Goal: Check status: Check status

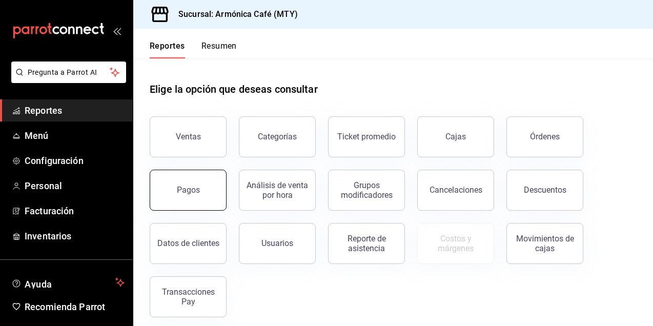
click at [178, 190] on div "Pagos" at bounding box center [188, 190] width 23 height 10
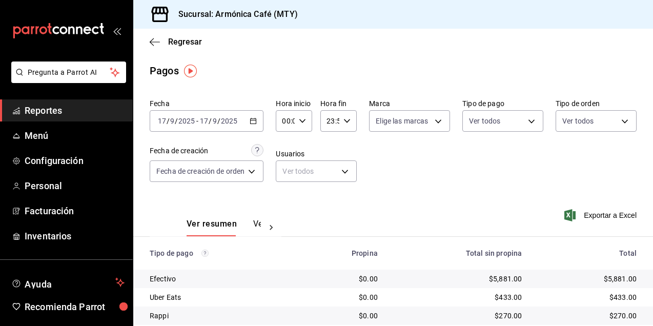
click at [249, 119] on div "2025-09-17 17 / 9 / 2025 - 2025-09-17 17 / 9 / 2025" at bounding box center [207, 121] width 114 height 22
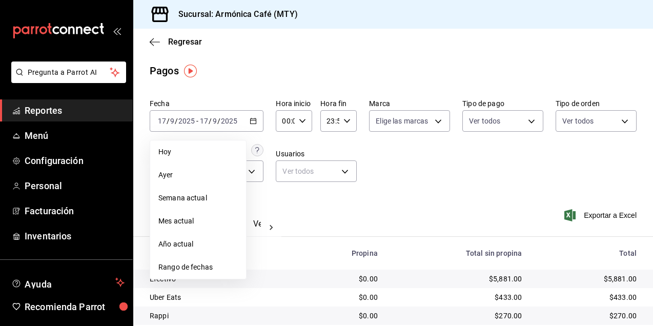
click at [194, 147] on span "Hoy" at bounding box center [197, 152] width 79 height 11
click at [194, 147] on div "Fecha de creación" at bounding box center [179, 151] width 58 height 11
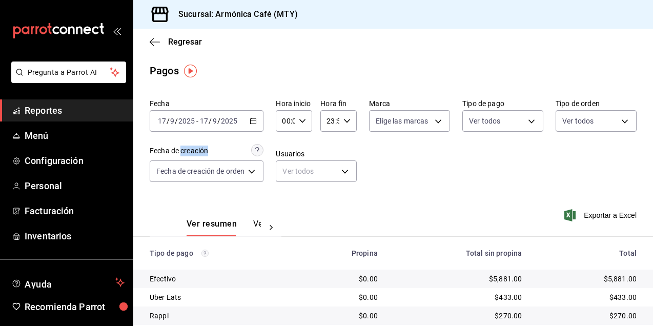
click at [303, 124] on icon "button" at bounding box center [302, 120] width 7 height 7
click at [287, 204] on button "15" at bounding box center [286, 208] width 14 height 21
type input "15:00"
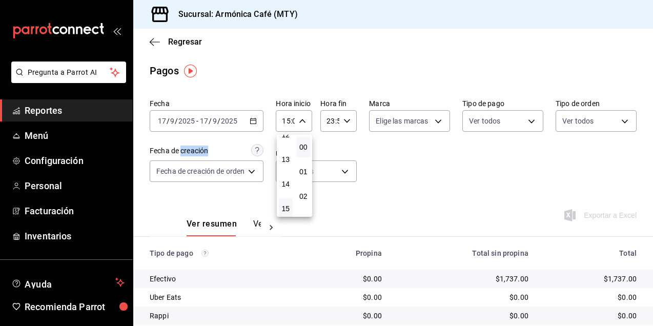
click at [404, 179] on div at bounding box center [326, 163] width 653 height 326
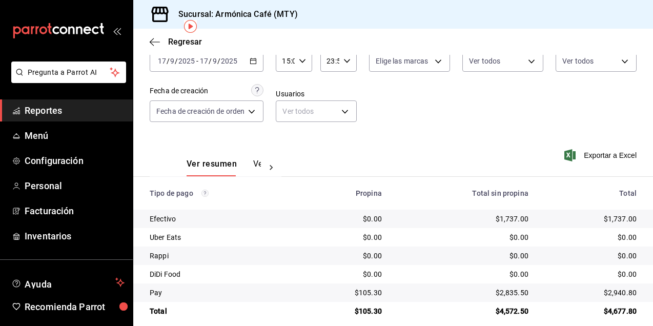
scroll to position [71, 0]
